Goal: Information Seeking & Learning: Learn about a topic

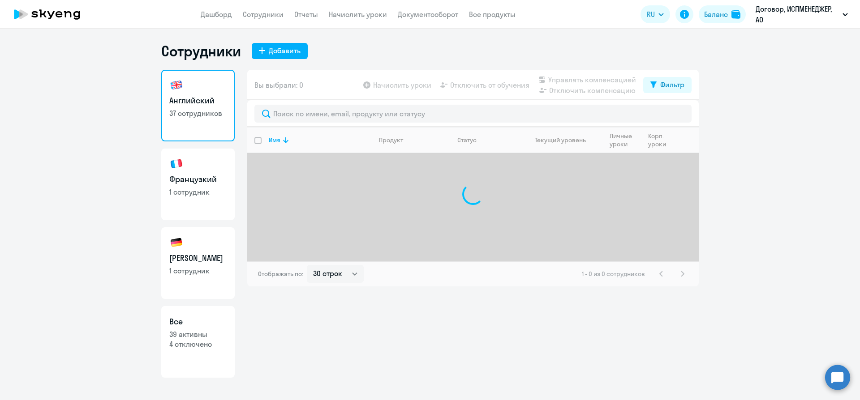
select select "30"
click at [259, 15] on link "Сотрудники" at bounding box center [263, 14] width 41 height 9
click at [261, 17] on link "Сотрудники" at bounding box center [263, 14] width 41 height 9
click at [192, 169] on link "[DEMOGRAPHIC_DATA] 1 сотрудник" at bounding box center [197, 185] width 73 height 72
select select "30"
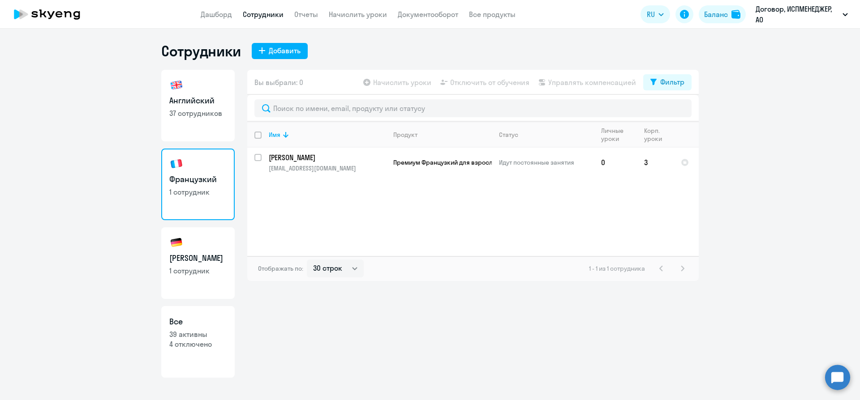
click at [264, 13] on link "Сотрудники" at bounding box center [263, 14] width 41 height 9
select select "30"
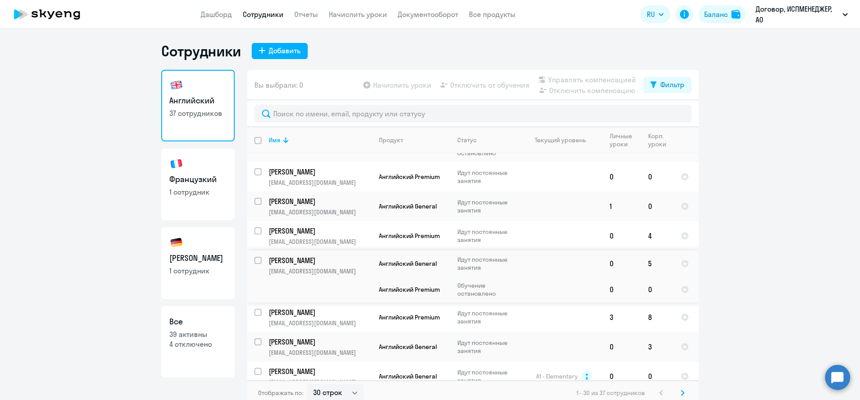
scroll to position [704, 0]
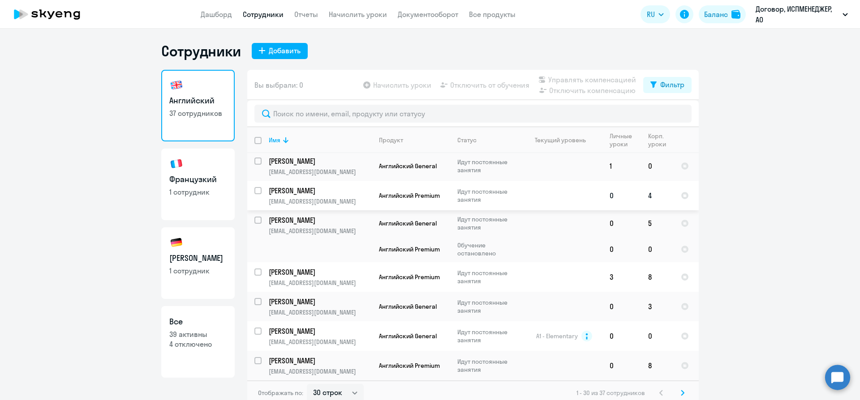
click at [294, 194] on p "[PERSON_NAME]" at bounding box center [319, 191] width 101 height 10
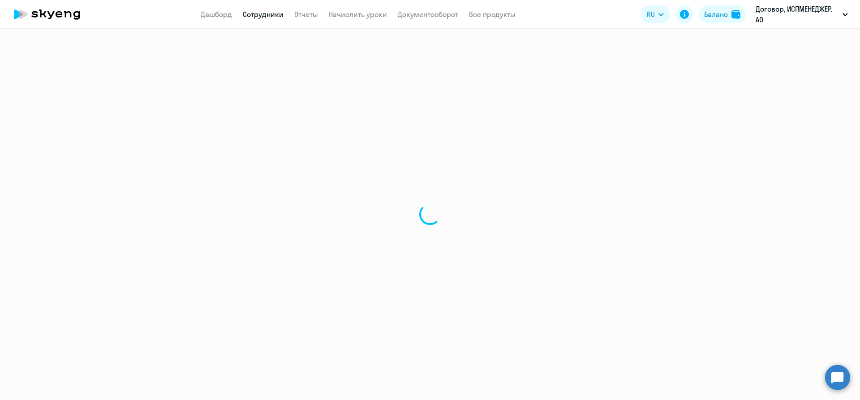
select select "english"
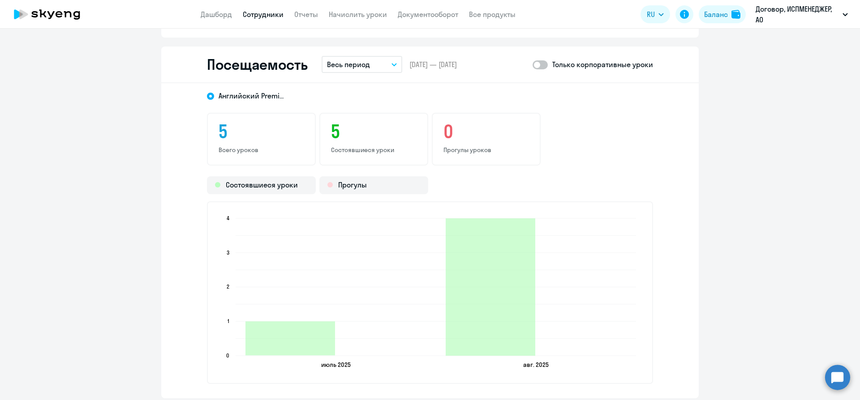
scroll to position [1072, 0]
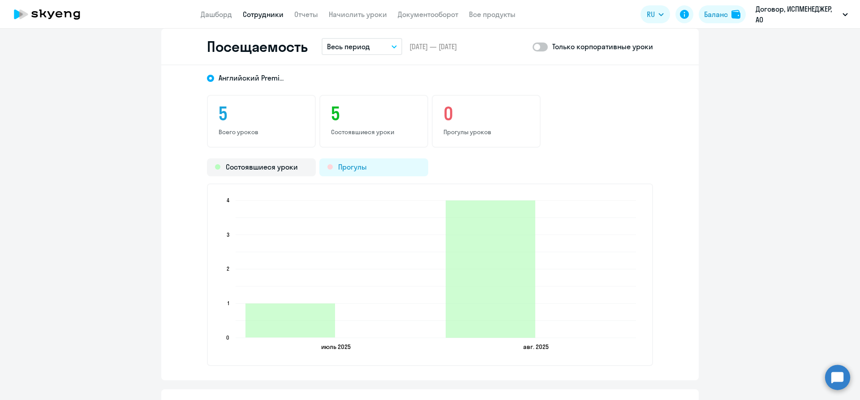
click at [367, 169] on div "Прогулы" at bounding box center [373, 168] width 109 height 18
click at [358, 170] on div "Прогулы" at bounding box center [373, 168] width 109 height 18
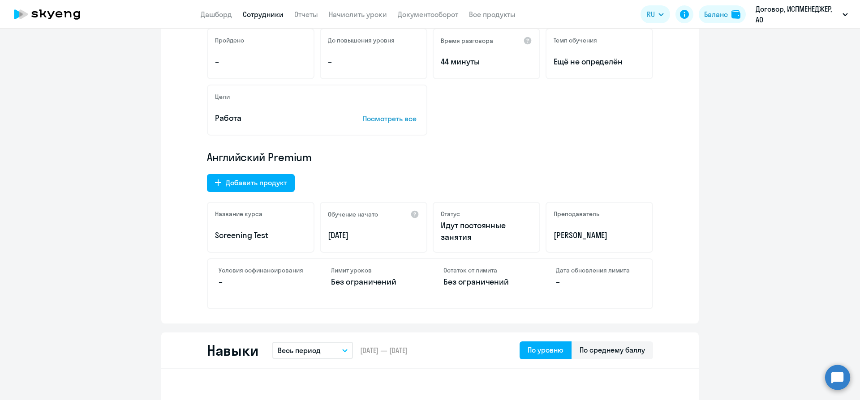
scroll to position [0, 0]
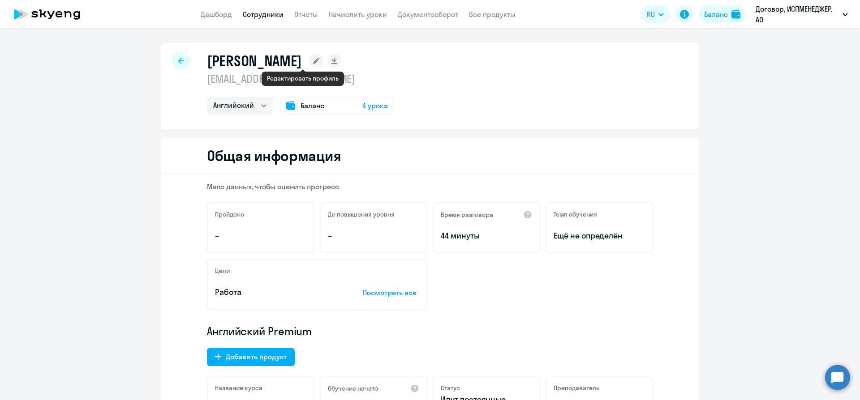
click at [309, 64] on rect at bounding box center [316, 61] width 14 height 14
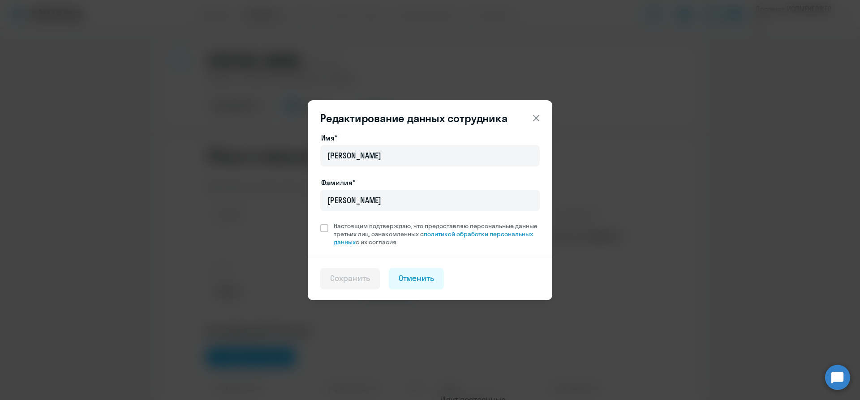
click at [533, 115] on icon at bounding box center [536, 118] width 6 height 6
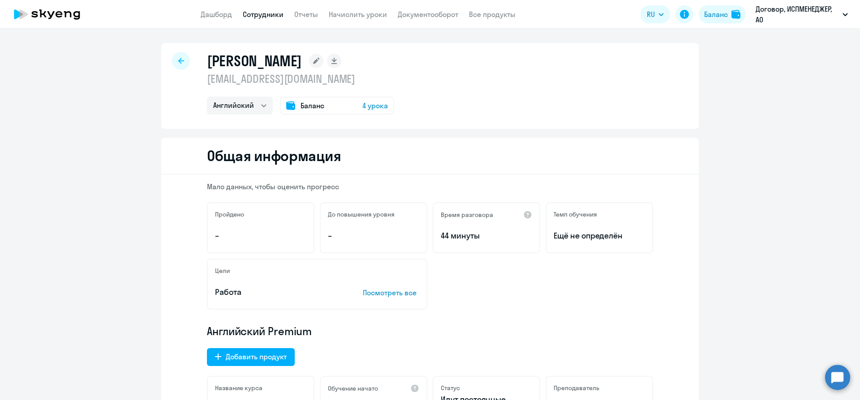
click at [176, 73] on div "[PERSON_NAME] [EMAIL_ADDRESS][DOMAIN_NAME] Английский Баланс 4 урока" at bounding box center [429, 86] width 537 height 86
click at [183, 60] on icon at bounding box center [181, 61] width 6 height 6
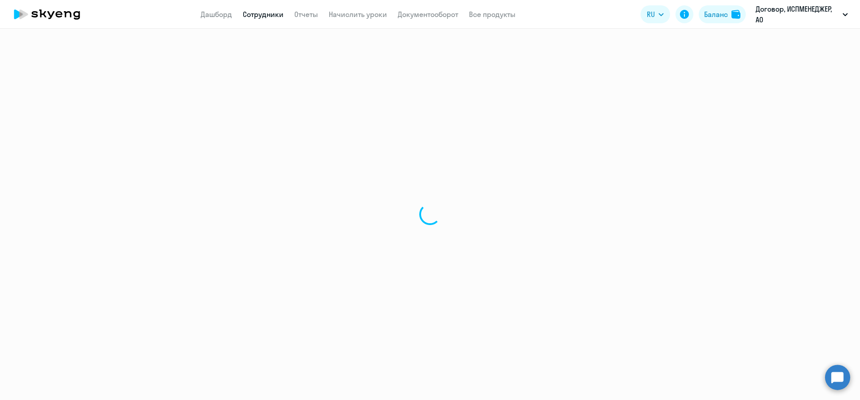
select select "30"
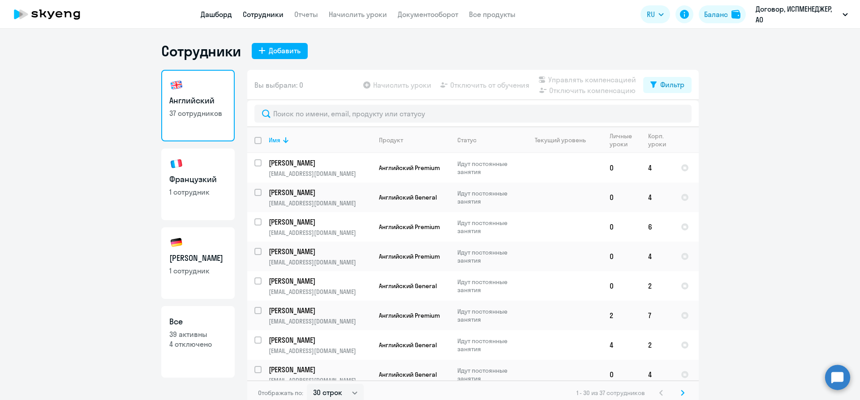
click at [215, 18] on link "Дашборд" at bounding box center [216, 14] width 31 height 9
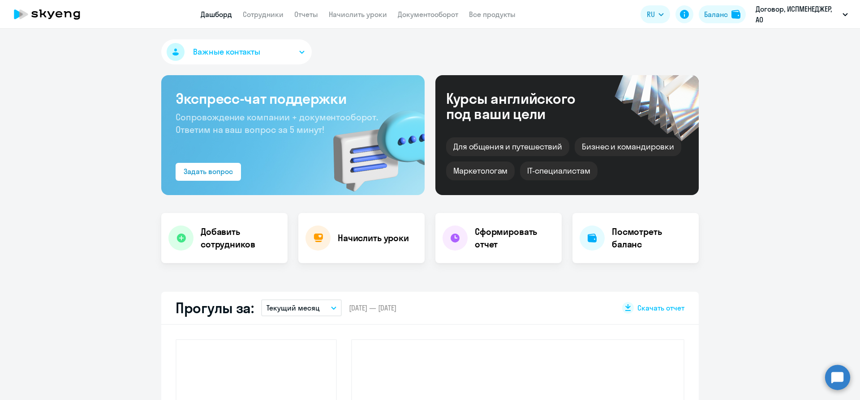
select select "30"
